Goal: Information Seeking & Learning: Learn about a topic

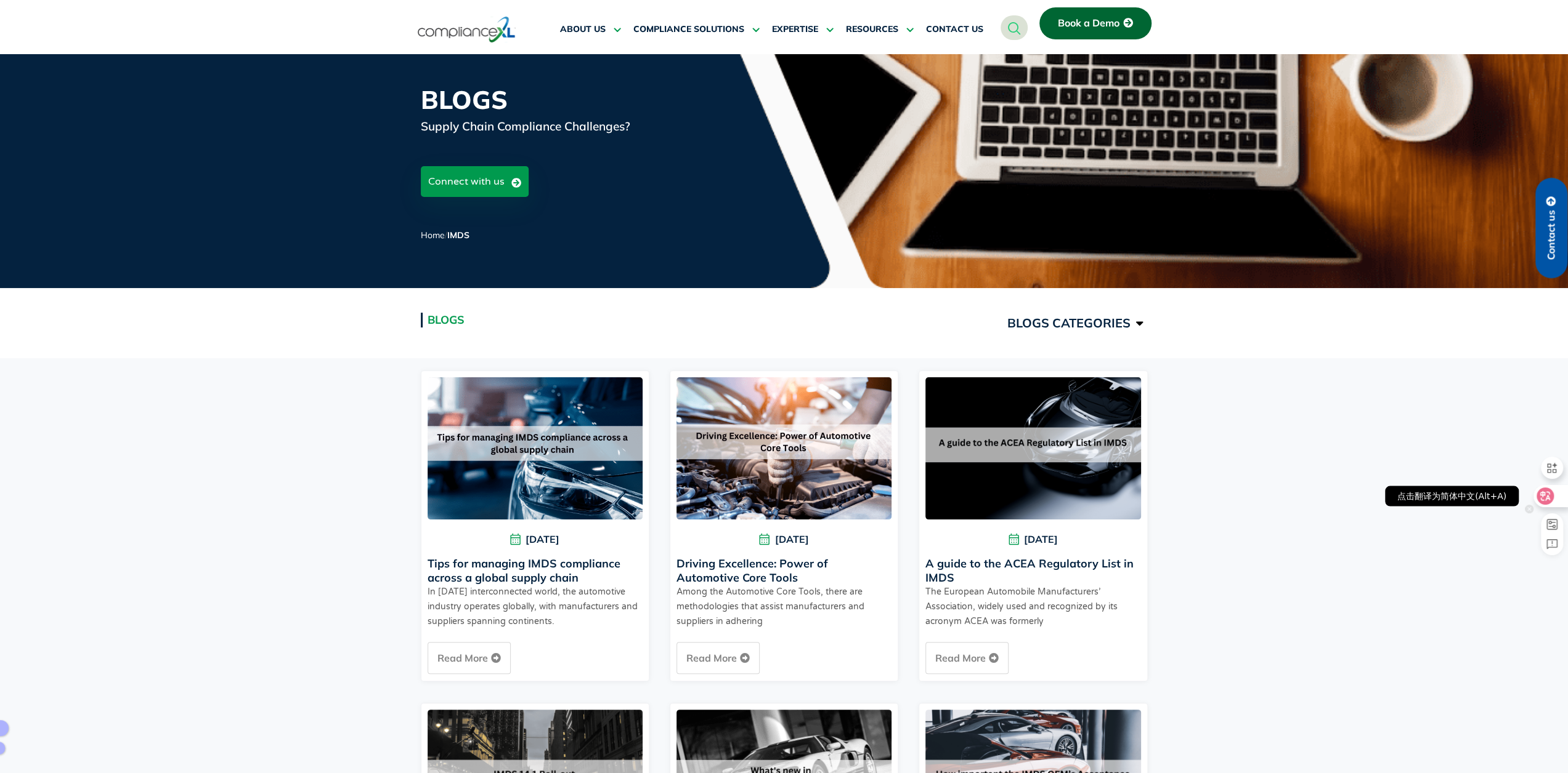
drag, startPoint x: 1549, startPoint y: 494, endPoint x: 1551, endPoint y: 520, distance: 26.1
click at [839, 520] on rect at bounding box center [1551, 525] width 10 height 10
select select "mini"
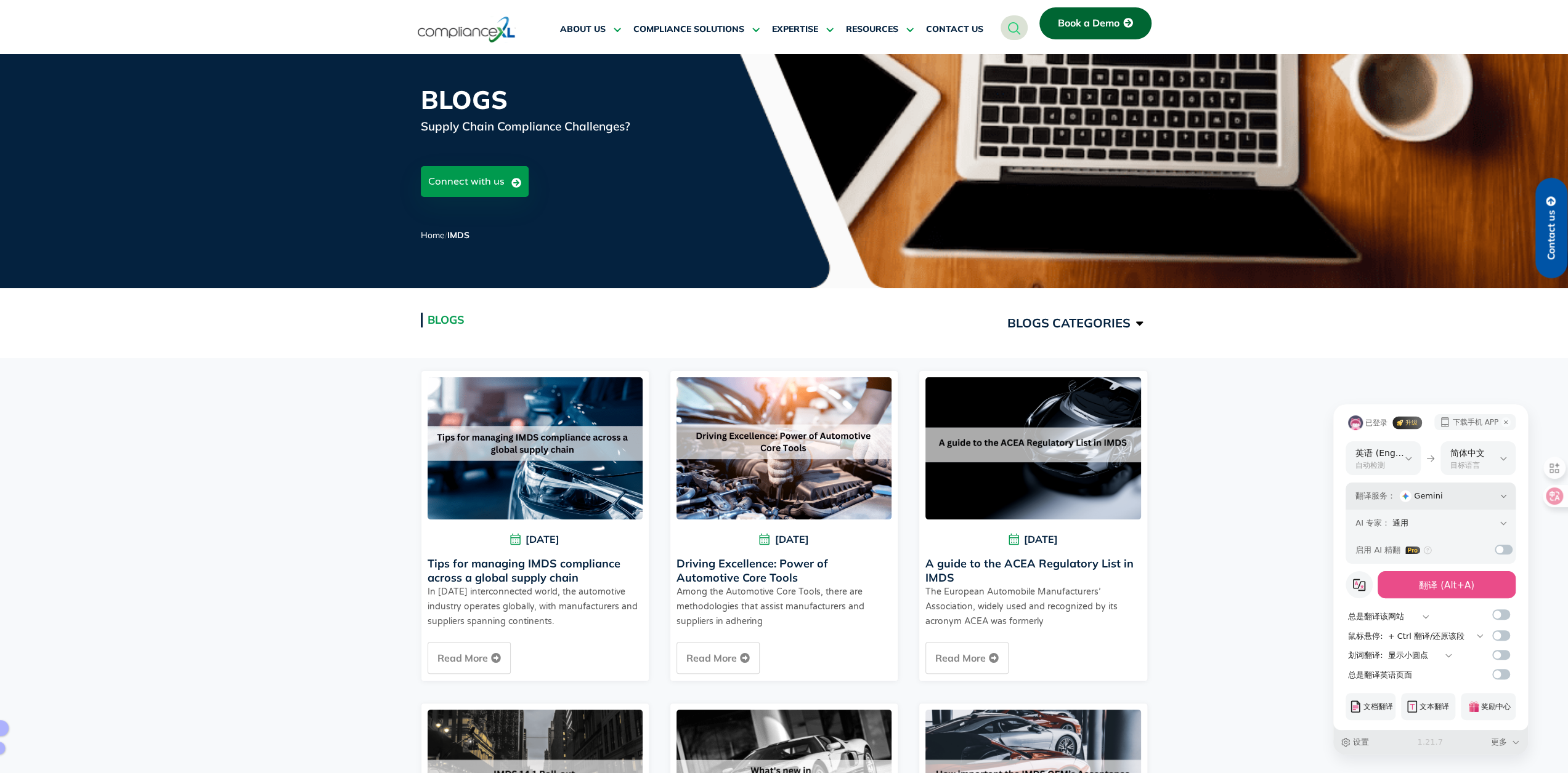
click at [839, 497] on icon at bounding box center [1504, 496] width 6 height 3
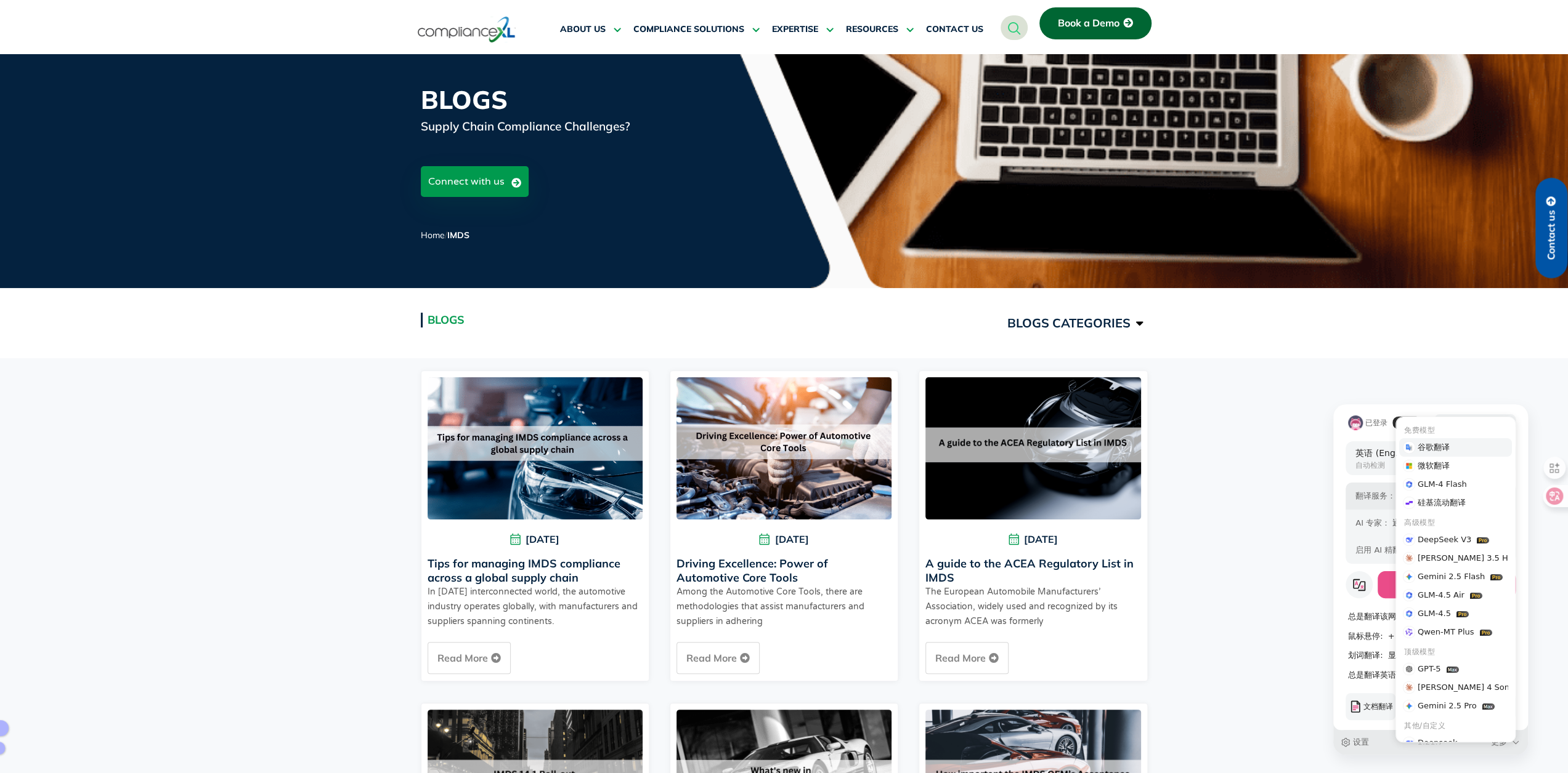
click at [839, 451] on div "谷歌翻译" at bounding box center [1455, 447] width 112 height 18
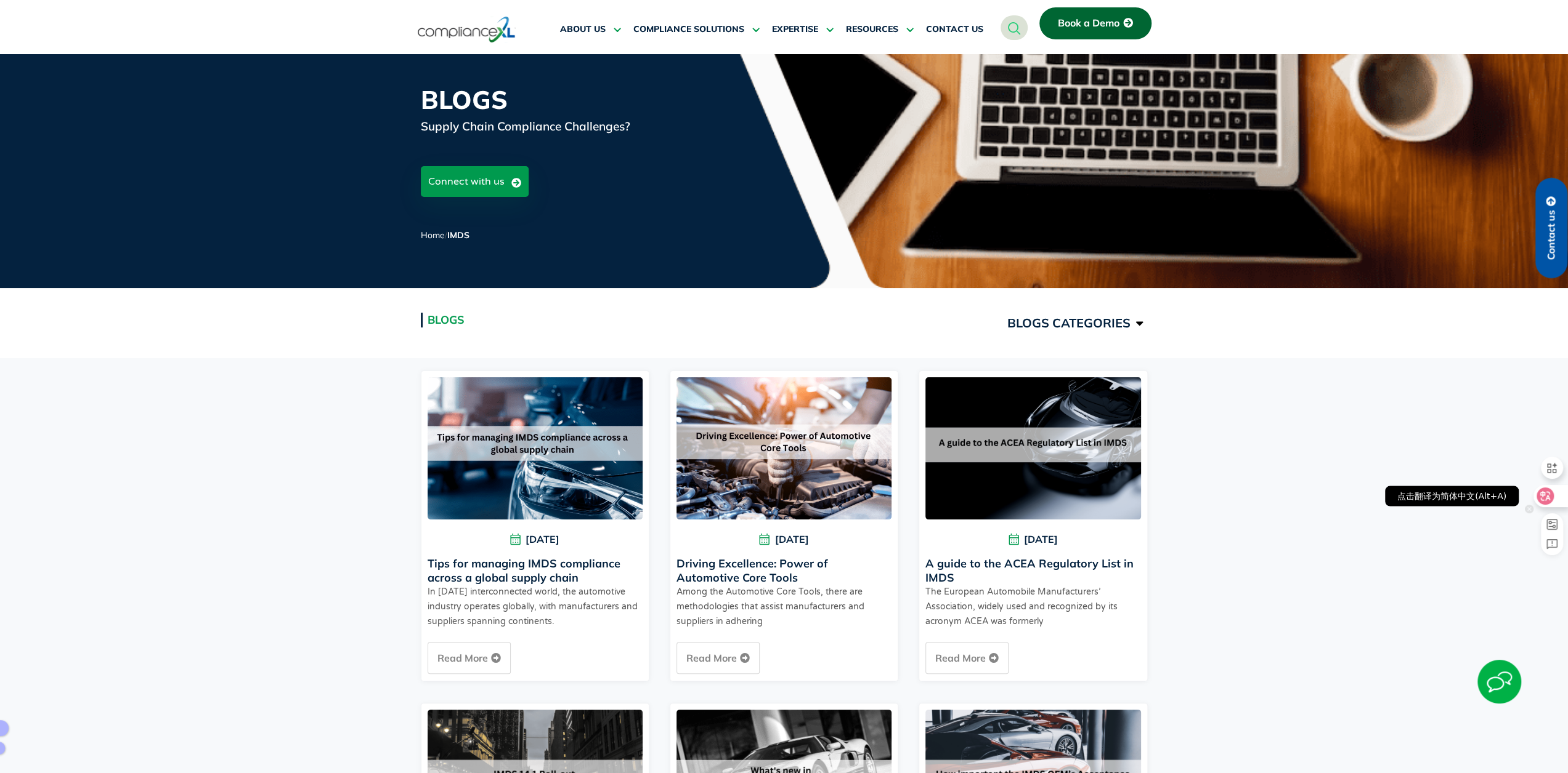
drag, startPoint x: 1552, startPoint y: 492, endPoint x: 1446, endPoint y: 624, distance: 169.3
click at [839, 492] on div at bounding box center [1550, 496] width 33 height 22
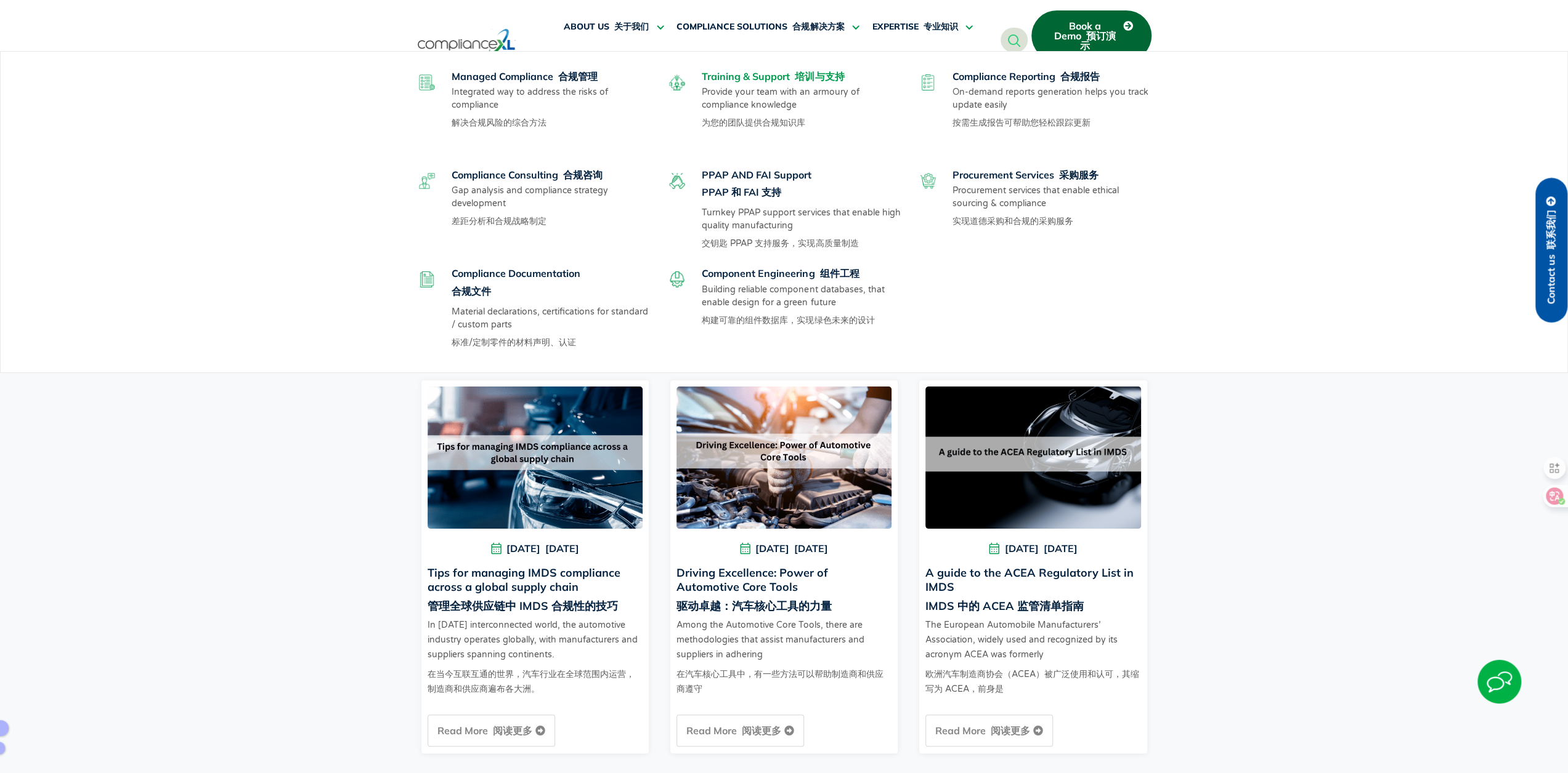
click at [772, 74] on link "Training & Support 培训与支持" at bounding box center [772, 75] width 143 height 12
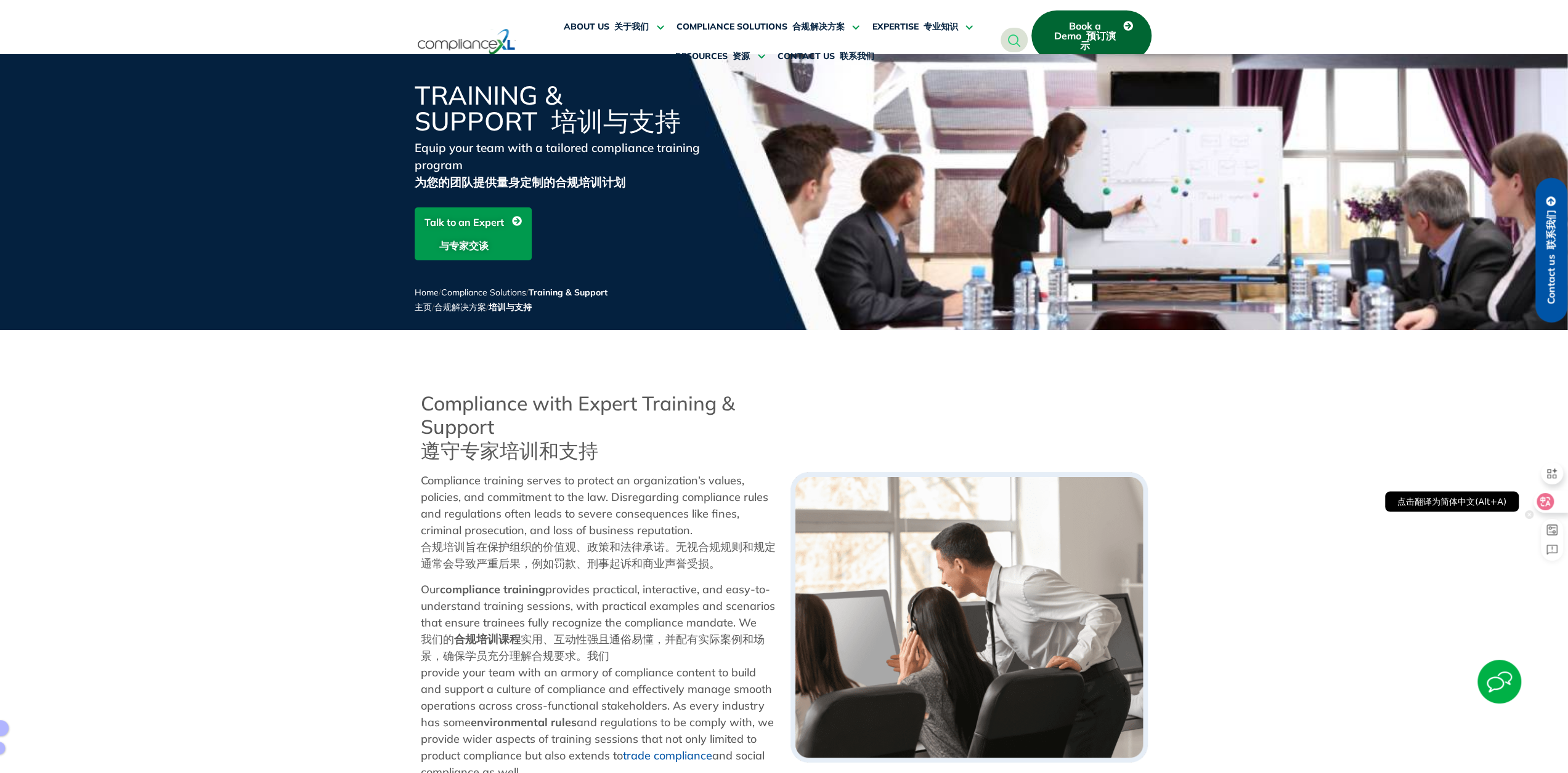
drag, startPoint x: 1546, startPoint y: 501, endPoint x: 1559, endPoint y: 516, distance: 19.8
click at [1559, 515] on div "点击翻译为简体中文(Alt+A)" at bounding box center [1546, 509] width 43 height 105
click at [1555, 533] on rect at bounding box center [1551, 530] width 10 height 10
select select "mini"
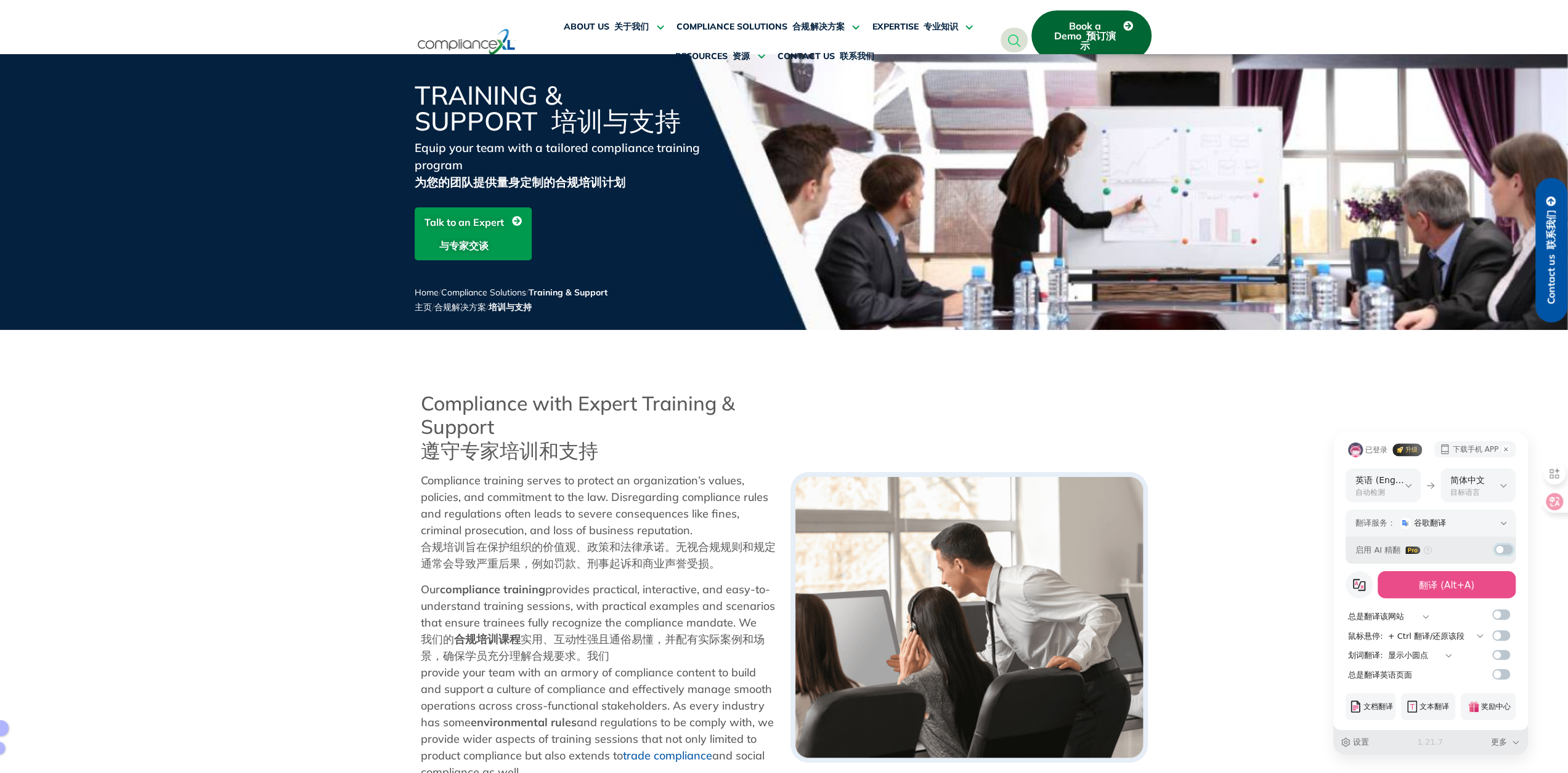
click at [1501, 548] on input "checkbox" at bounding box center [1503, 549] width 17 height 10
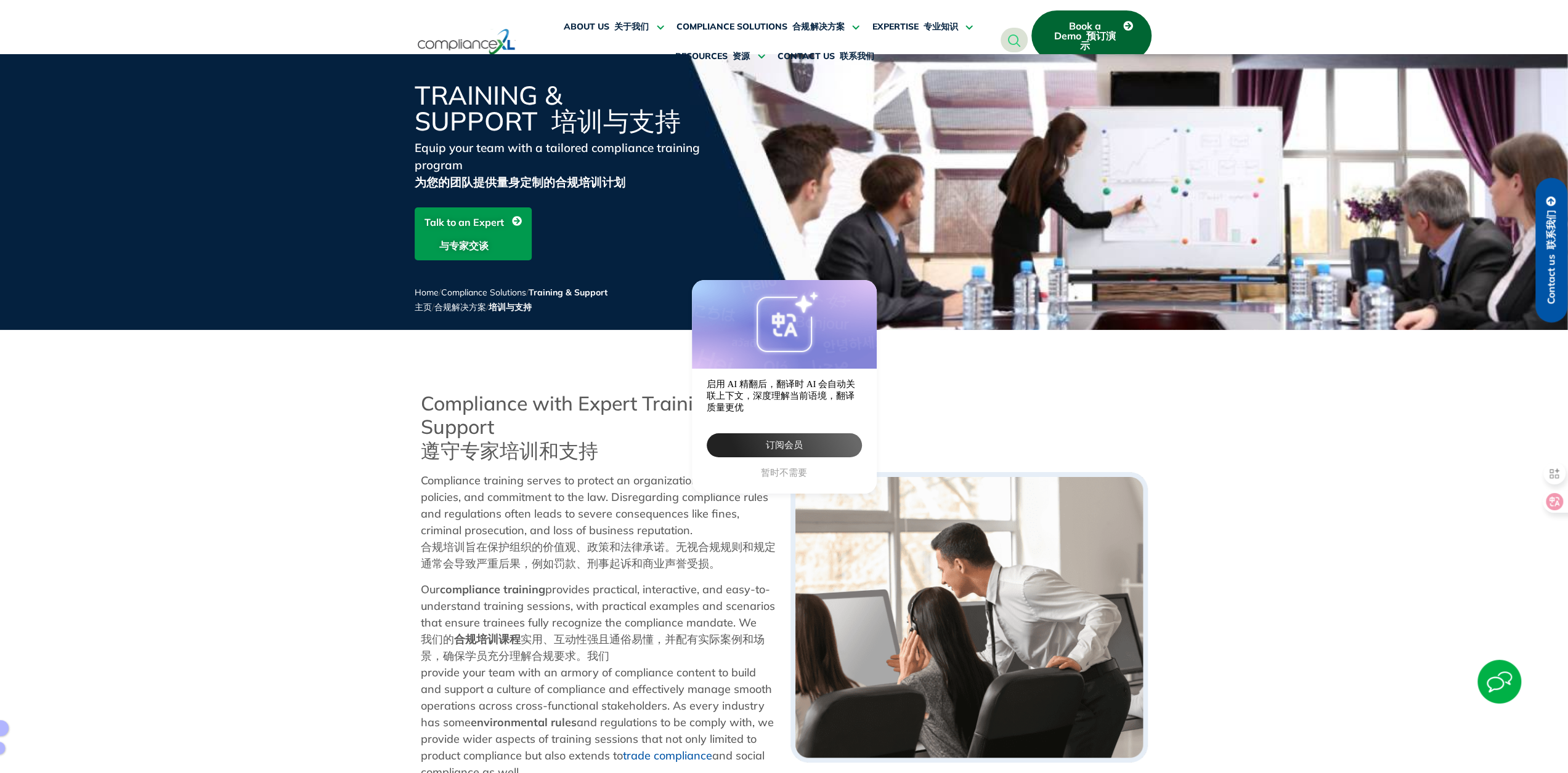
click at [796, 476] on span "暂时不需要" at bounding box center [784, 473] width 156 height 12
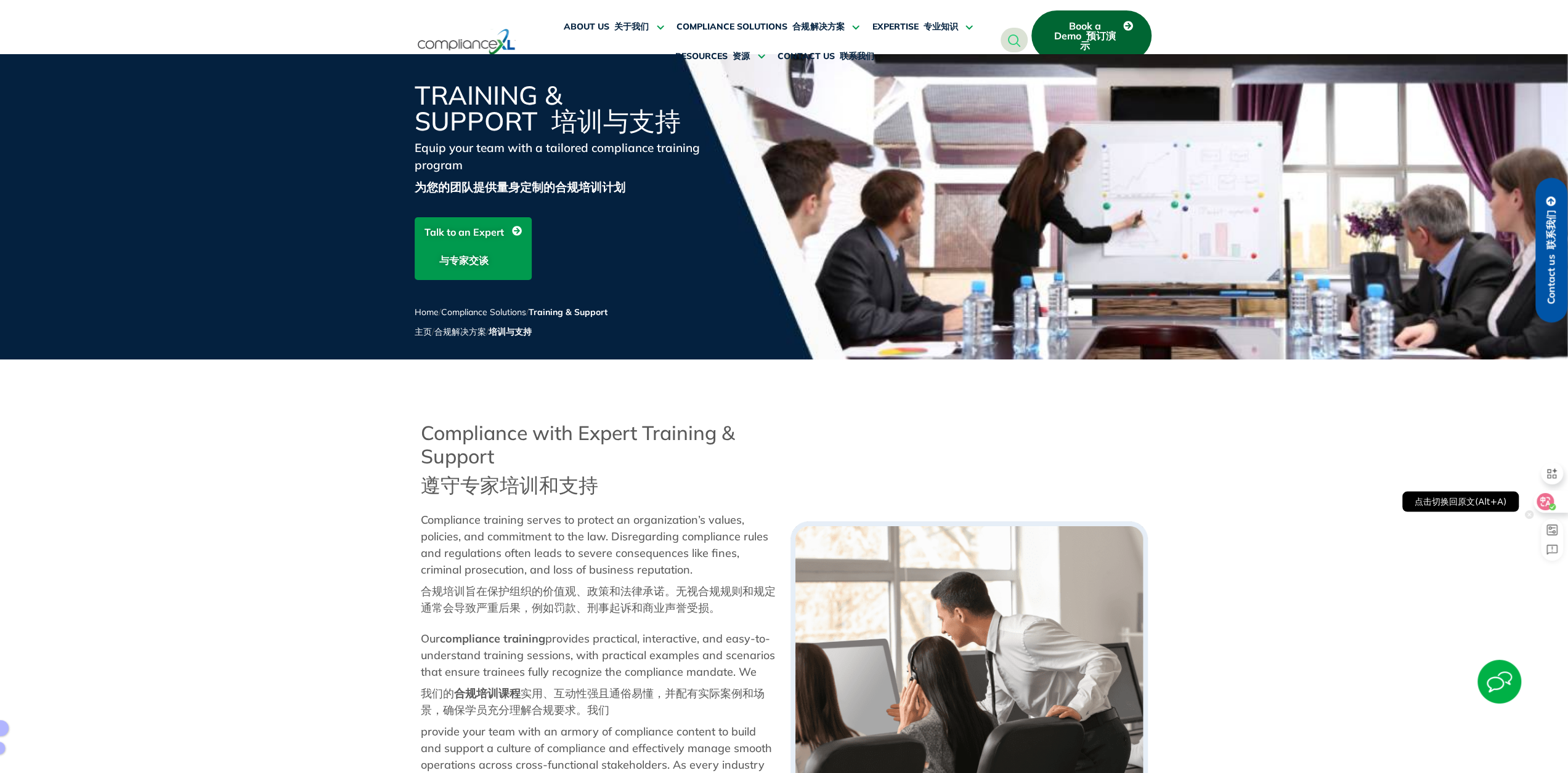
drag, startPoint x: 1557, startPoint y: 500, endPoint x: 1554, endPoint y: 534, distance: 34.1
click at [1554, 534] on rect at bounding box center [1551, 530] width 10 height 10
select select "mini"
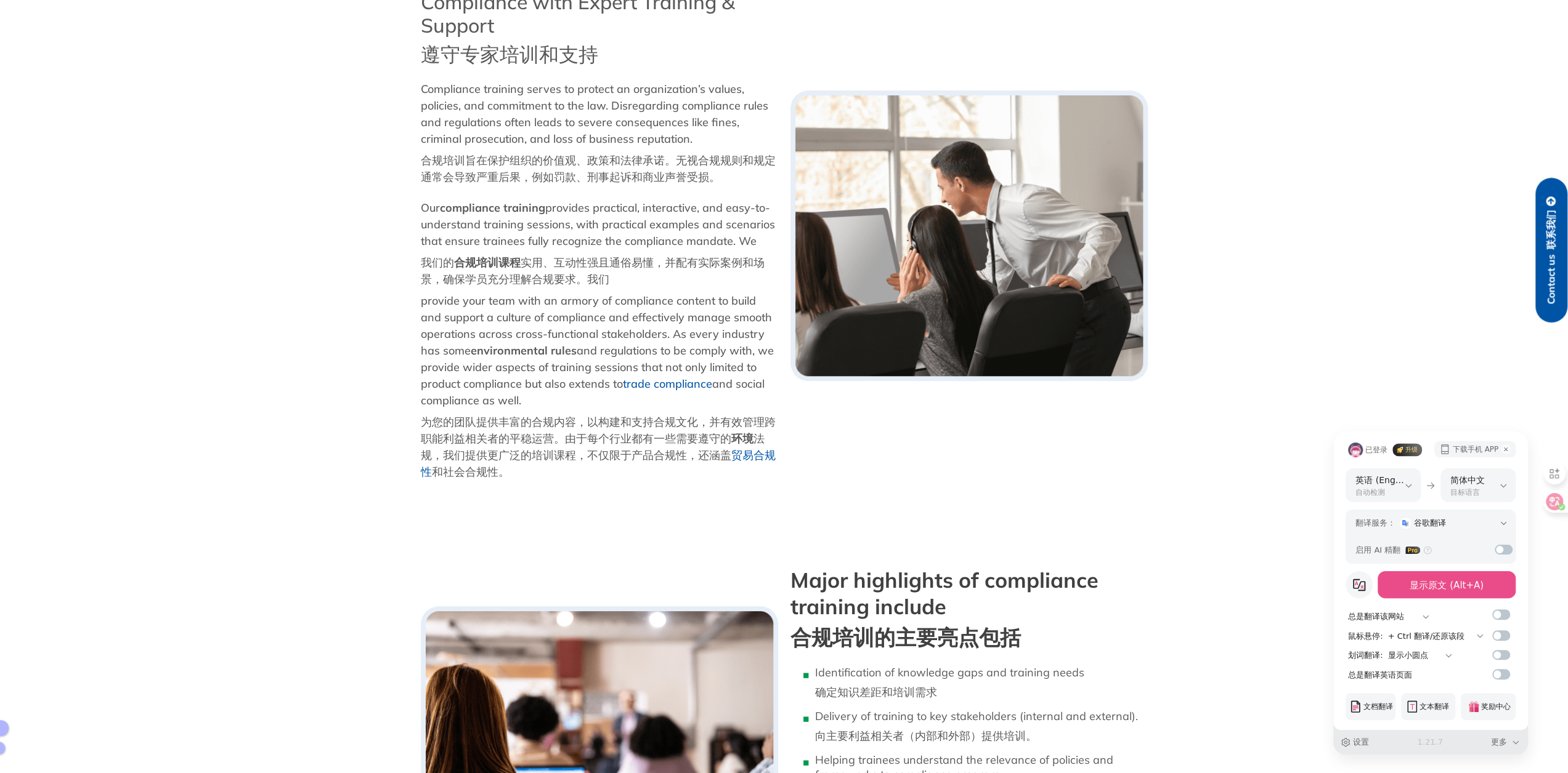
scroll to position [307, 0]
